Goal: Navigation & Orientation: Find specific page/section

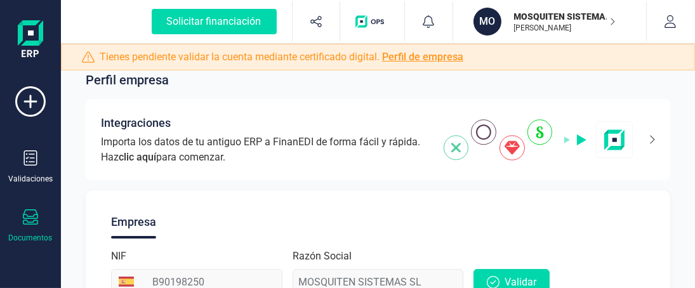
click at [29, 222] on icon at bounding box center [30, 216] width 15 height 15
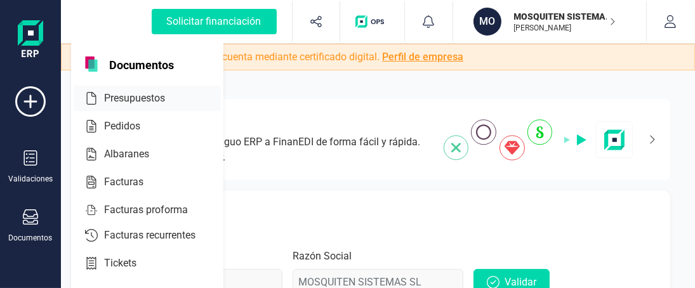
click at [135, 98] on span "Presupuestos" at bounding box center [143, 98] width 89 height 15
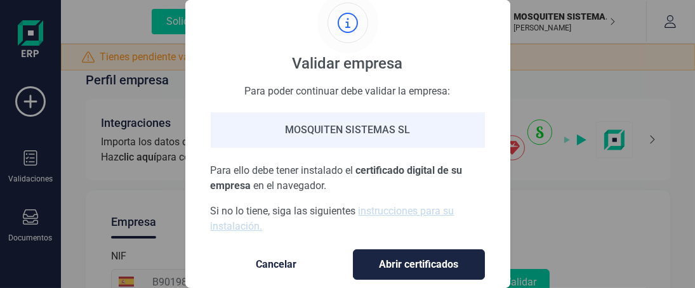
scroll to position [49, 0]
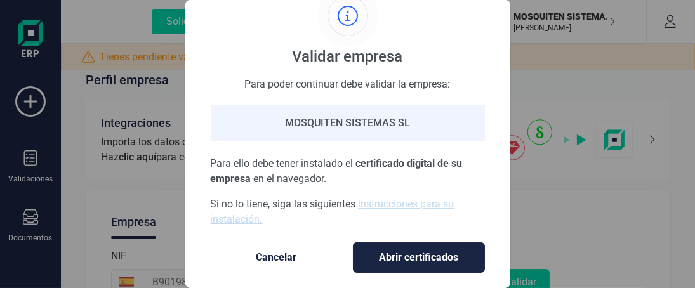
click at [274, 250] on span "Cancelar" at bounding box center [276, 257] width 107 height 15
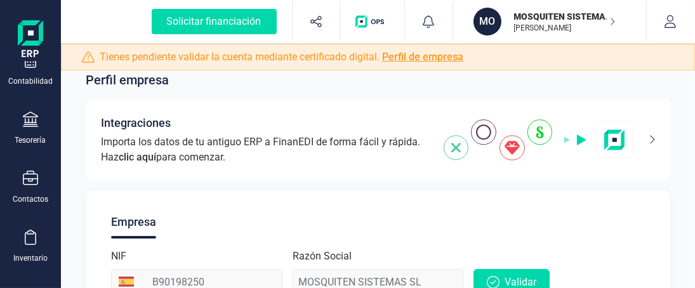
scroll to position [190, 0]
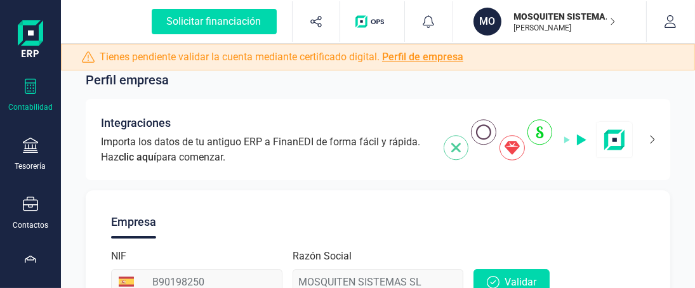
click at [32, 95] on div "Contabilidad" at bounding box center [30, 96] width 51 height 34
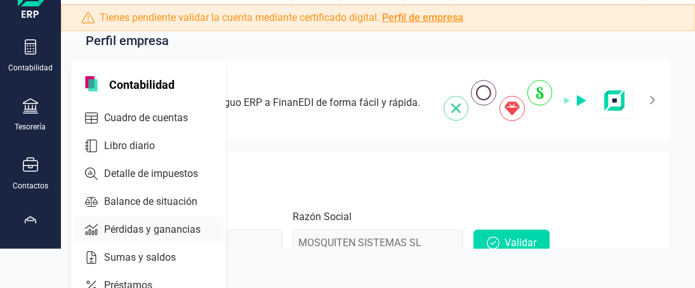
scroll to position [0, 0]
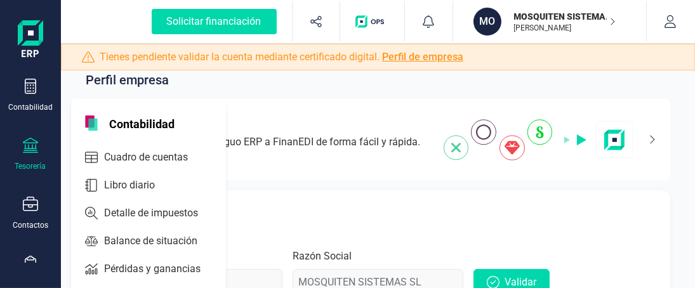
click at [29, 147] on icon at bounding box center [30, 145] width 15 height 15
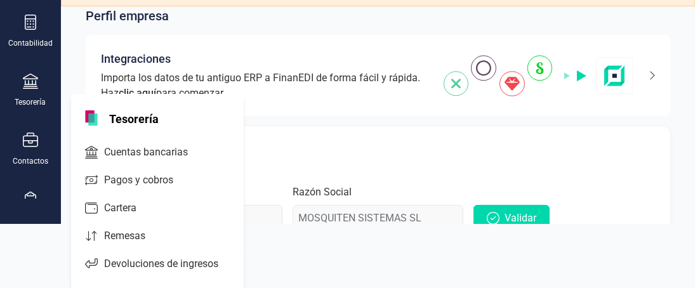
scroll to position [65, 0]
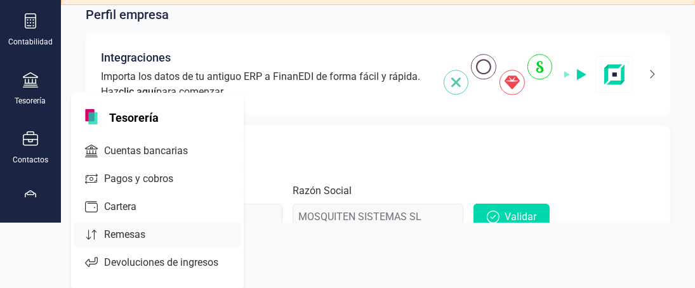
click at [120, 233] on span "Remesas" at bounding box center [133, 234] width 69 height 15
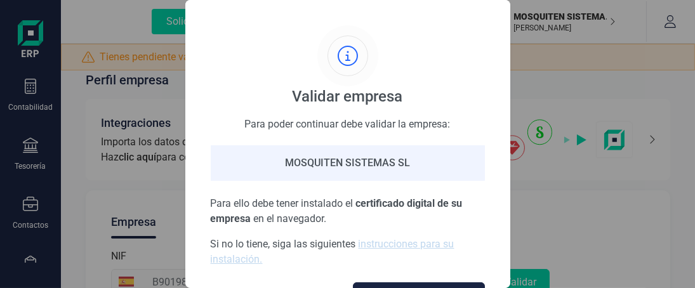
scroll to position [49, 0]
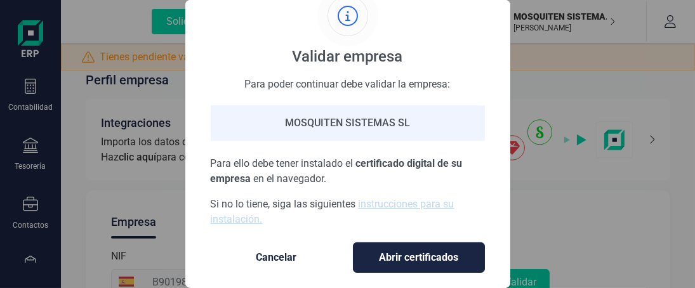
click at [276, 250] on span "Cancelar" at bounding box center [276, 257] width 107 height 15
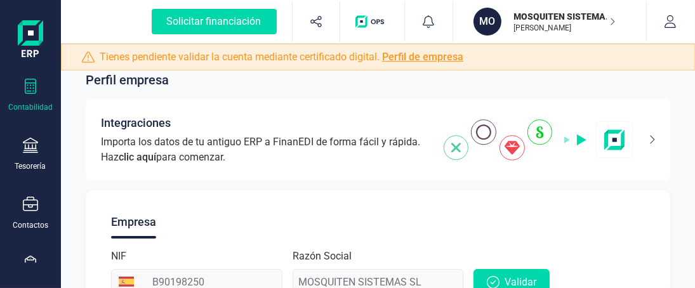
scroll to position [0, 0]
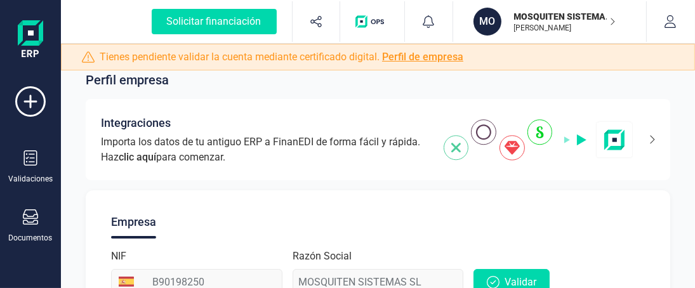
click at [370, 17] on img "button" at bounding box center [372, 21] width 34 height 13
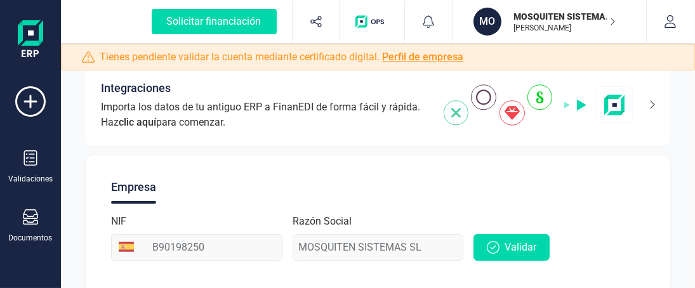
scroll to position [52, 0]
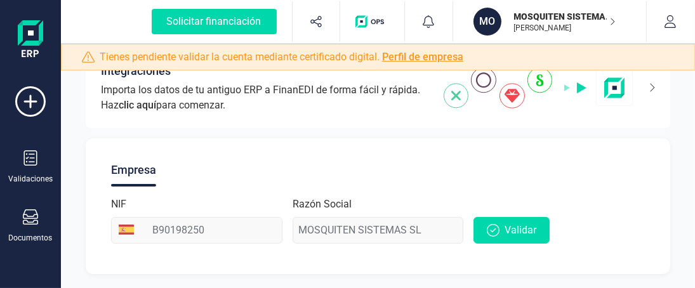
click at [364, 22] on img "button" at bounding box center [372, 21] width 34 height 13
